Goal: Task Accomplishment & Management: Complete application form

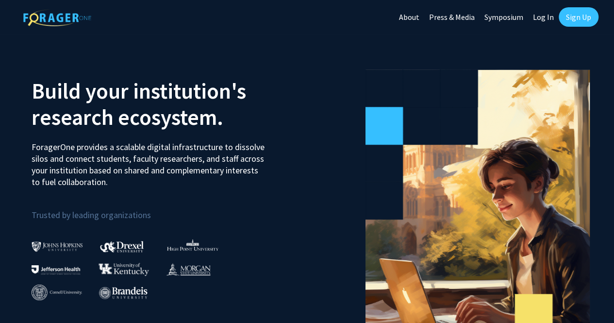
scroll to position [0, 0]
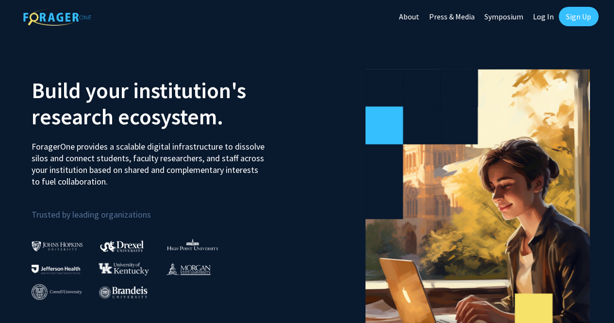
click at [543, 20] on link "Log In" at bounding box center [543, 17] width 31 height 34
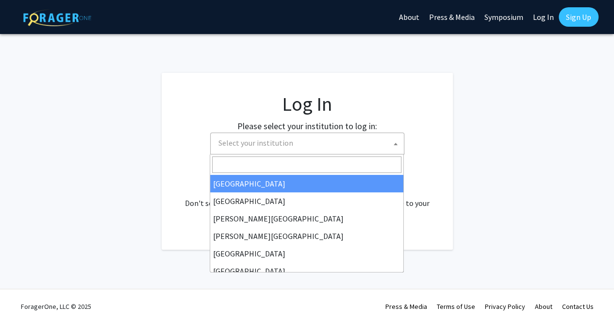
click at [297, 140] on span "Select your institution" at bounding box center [309, 143] width 189 height 20
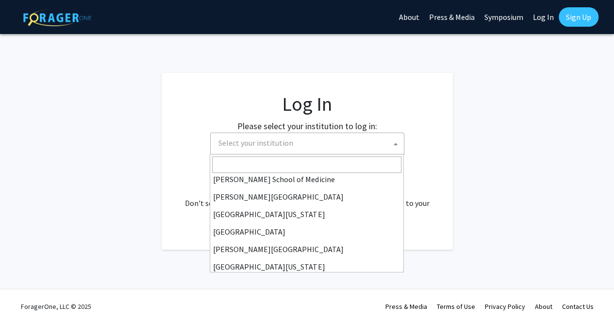
scroll to position [340, 0]
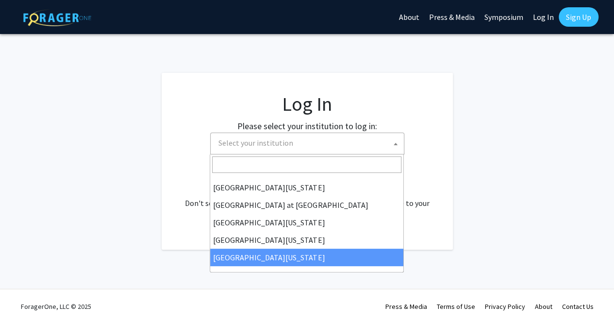
select select "33"
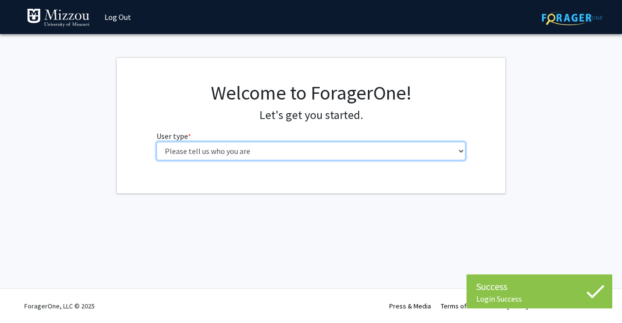
click at [217, 157] on select "Please tell us who you are Undergraduate Student Master's Student Doctoral Cand…" at bounding box center [310, 151] width 309 height 18
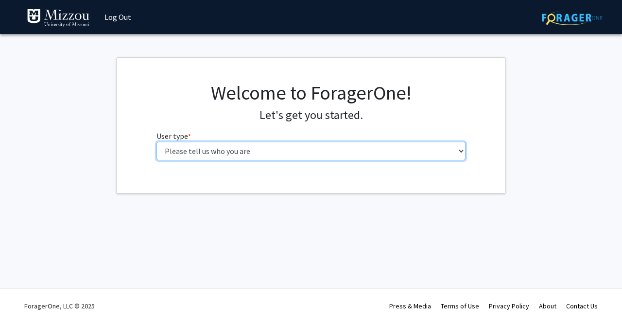
select select "1: undergrad"
click at [156, 142] on select "Please tell us who you are Undergraduate Student Master's Student Doctoral Cand…" at bounding box center [310, 151] width 309 height 18
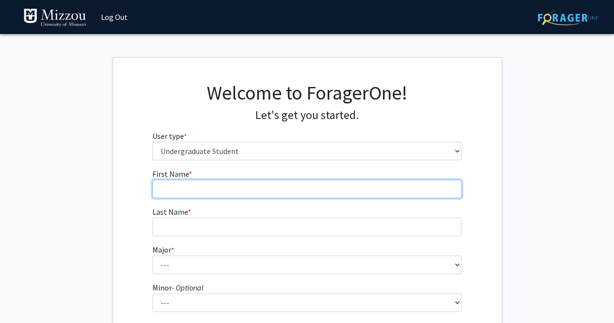
click at [222, 194] on input "First Name * required" at bounding box center [307, 189] width 309 height 18
type input "Jack"
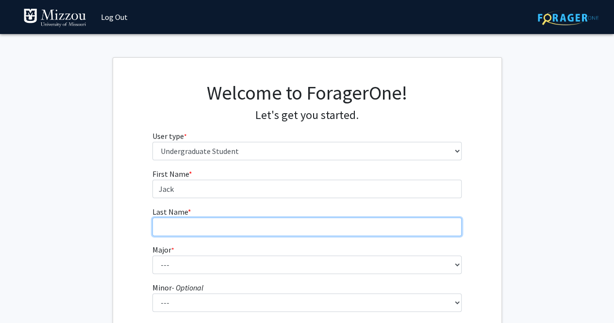
click at [217, 225] on input "Last Name * required" at bounding box center [307, 227] width 309 height 18
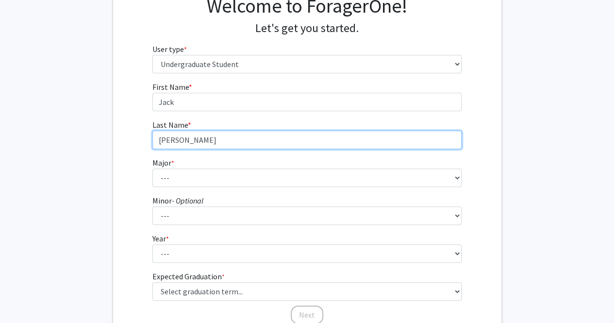
scroll to position [145, 0]
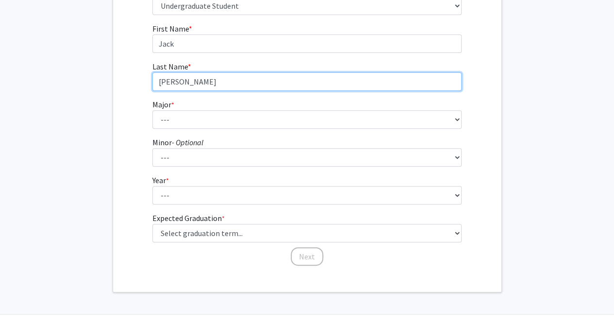
type input "Bacigalupo"
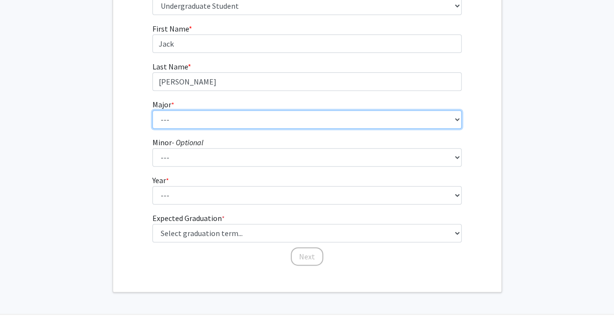
click at [210, 115] on select "--- Agribusiness Management Agricultural Education Agricultural Education: Comm…" at bounding box center [307, 119] width 309 height 18
select select "15: 2504"
click at [153, 110] on select "--- Agribusiness Management Agricultural Education Agricultural Education: Comm…" at bounding box center [307, 119] width 309 height 18
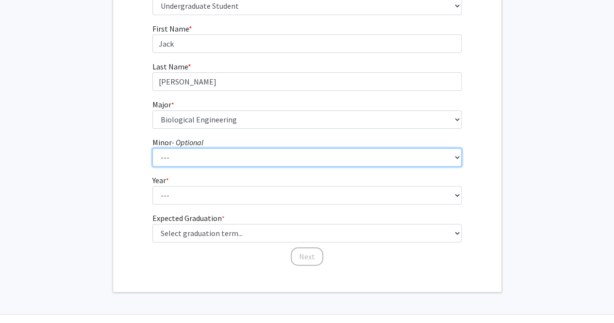
click at [282, 159] on select "--- Accountancy Aerospace Engineering Aerospace Studies Agribusiness Management…" at bounding box center [307, 157] width 309 height 18
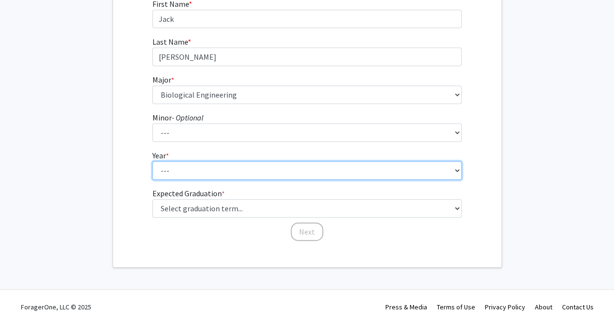
click at [286, 172] on select "--- First-year Sophomore Junior Senior Postbaccalaureate Certificate" at bounding box center [307, 170] width 309 height 18
select select "1: first-year"
click at [153, 161] on select "--- First-year Sophomore Junior Senior Postbaccalaureate Certificate" at bounding box center [307, 170] width 309 height 18
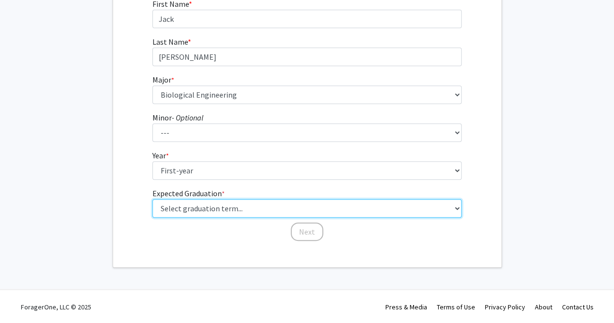
click at [279, 207] on select "Select graduation term... Spring 2025 Summer 2025 Fall 2025 Winter 2025 Spring …" at bounding box center [307, 208] width 309 height 18
select select "17: spring_2029"
click at [153, 199] on select "Select graduation term... Spring 2025 Summer 2025 Fall 2025 Winter 2025 Spring …" at bounding box center [307, 208] width 309 height 18
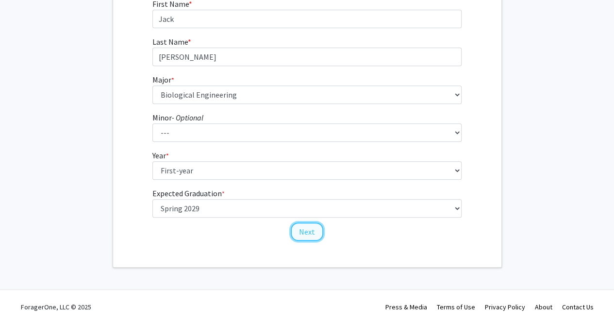
click at [308, 228] on button "Next" at bounding box center [307, 231] width 33 height 18
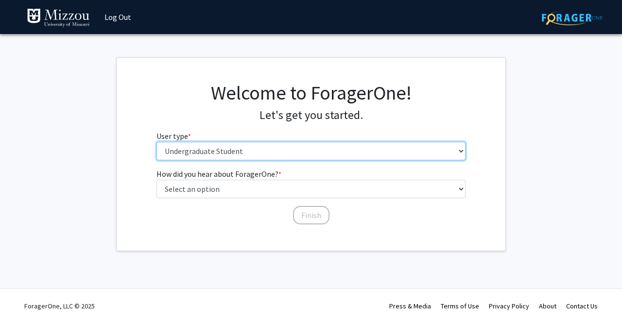
click at [398, 147] on select "Please tell us who you are Undergraduate Student Master's Student Doctoral Cand…" at bounding box center [310, 151] width 309 height 18
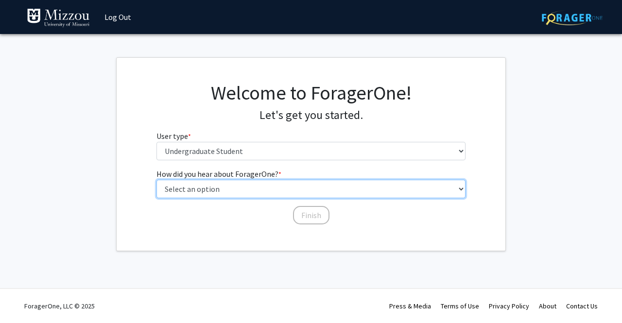
click at [387, 183] on select "Select an option Peer/student recommendation Faculty/staff recommendation Unive…" at bounding box center [310, 189] width 309 height 18
select select "3: university_website"
click at [156, 180] on select "Select an option Peer/student recommendation Faculty/staff recommendation Unive…" at bounding box center [310, 189] width 309 height 18
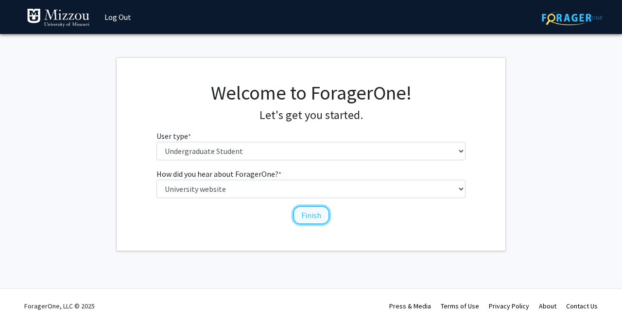
click at [317, 212] on button "Finish" at bounding box center [311, 215] width 36 height 18
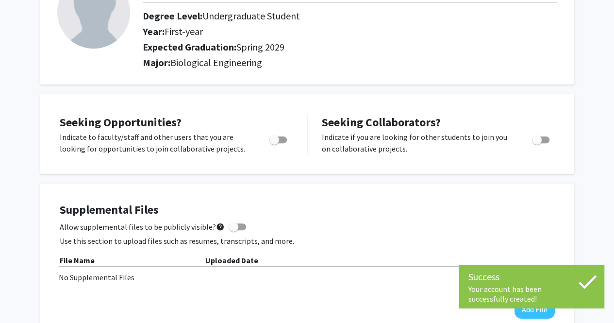
scroll to position [94, 0]
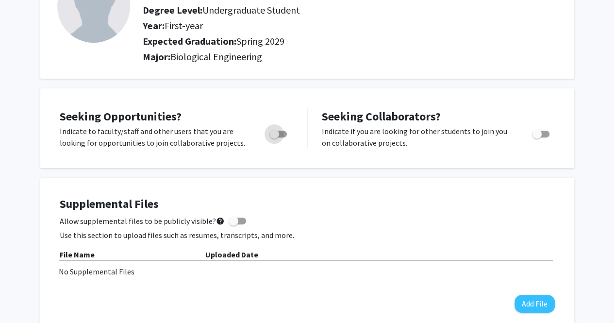
click at [280, 133] on span "Toggle" at bounding box center [278, 134] width 17 height 7
click at [274, 137] on input "Are you actively seeking opportunities?" at bounding box center [274, 137] width 0 height 0
checkbox input "true"
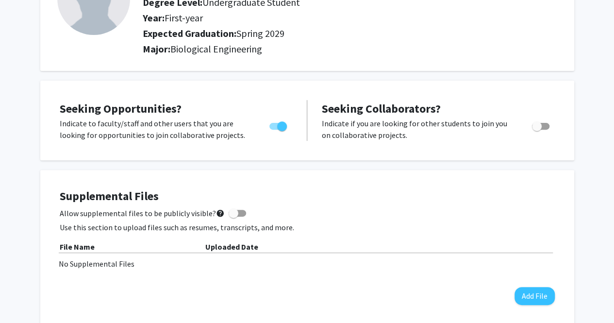
scroll to position [0, 0]
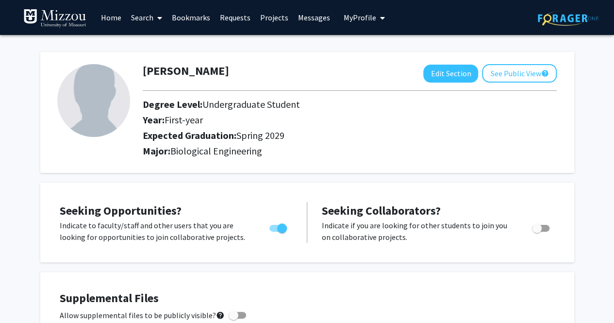
click at [146, 20] on link "Search" at bounding box center [146, 17] width 41 height 34
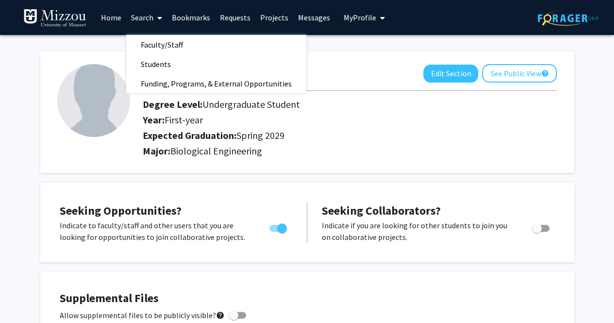
click at [105, 17] on link "Home" at bounding box center [111, 17] width 30 height 34
